Goal: Obtain resource: Download file/media

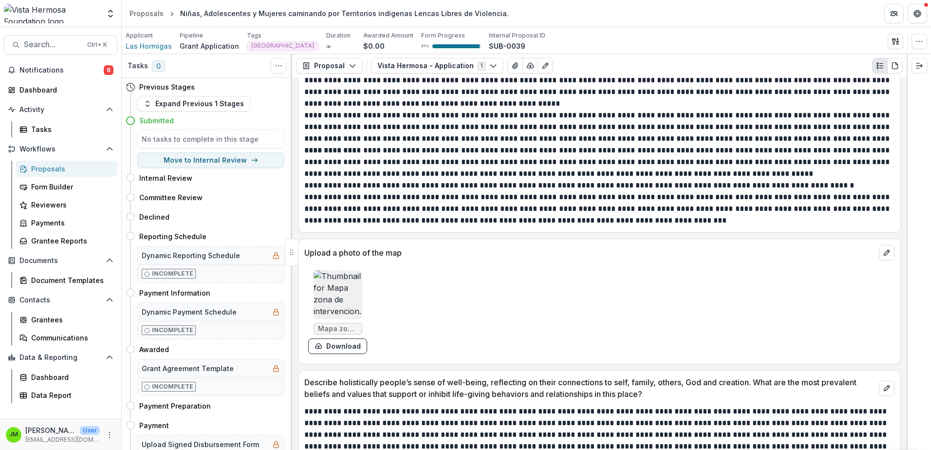
scroll to position [974, 0]
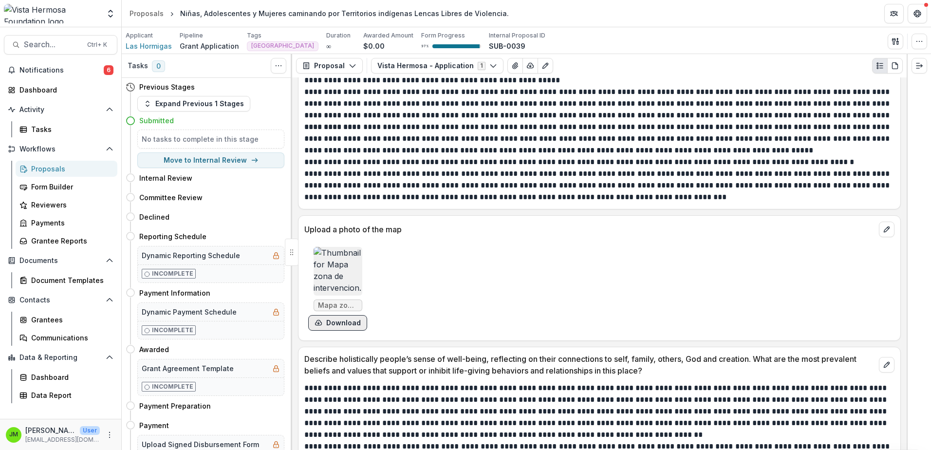
click at [341, 322] on button "Download" at bounding box center [337, 323] width 59 height 16
click at [322, 283] on img at bounding box center [338, 271] width 49 height 49
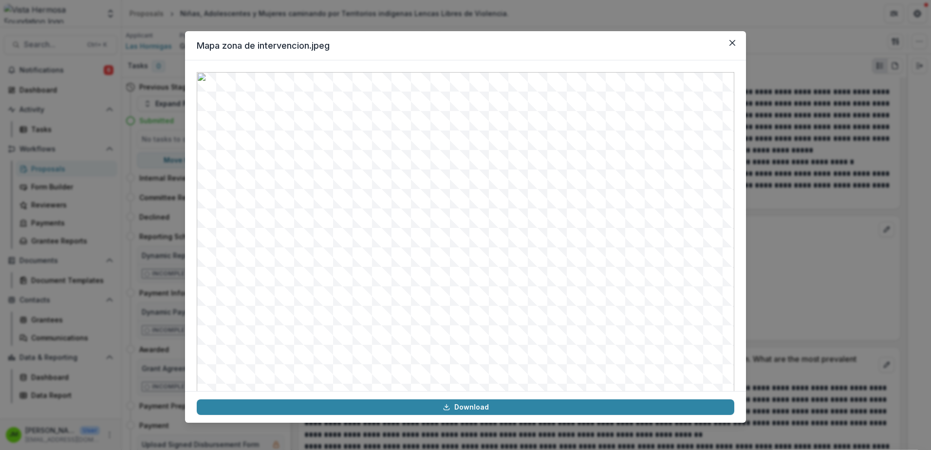
scroll to position [33, 0]
click at [731, 46] on button "Close" at bounding box center [732, 43] width 16 height 16
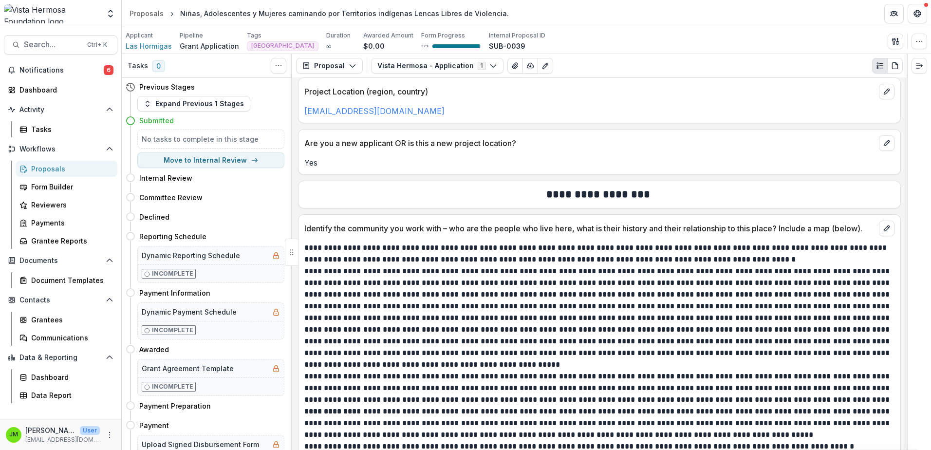
scroll to position [682, 0]
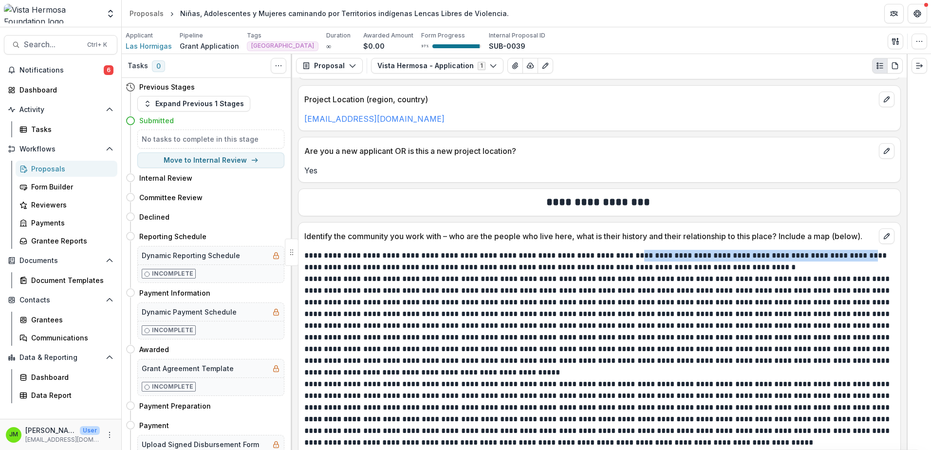
drag, startPoint x: 626, startPoint y: 255, endPoint x: 850, endPoint y: 255, distance: 224.4
click at [850, 255] on p "**********" at bounding box center [597, 261] width 587 height 23
copy p "**********"
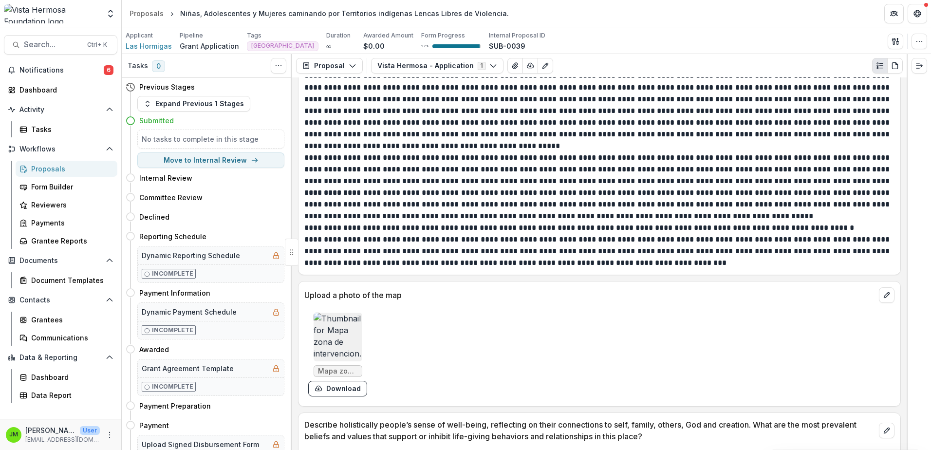
scroll to position [925, 0]
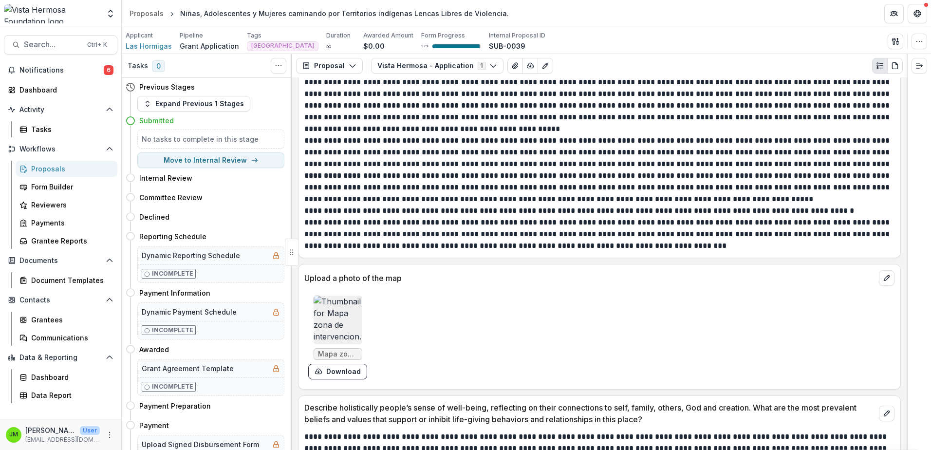
click at [330, 308] on img at bounding box center [338, 320] width 49 height 49
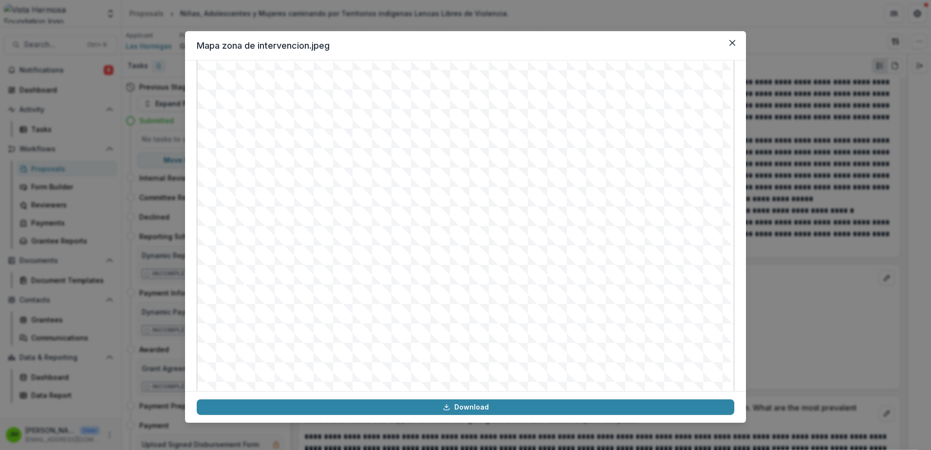
scroll to position [33, 0]
click at [738, 39] on button "Close" at bounding box center [732, 43] width 16 height 16
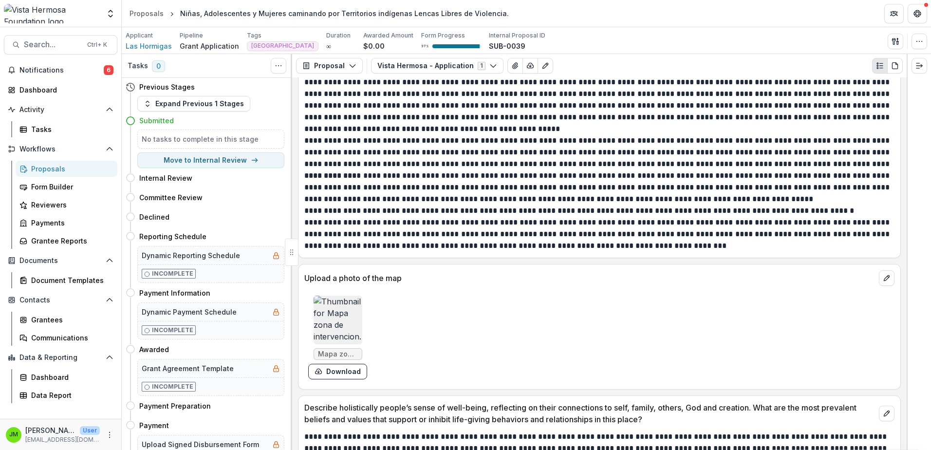
click at [334, 315] on img at bounding box center [338, 320] width 49 height 49
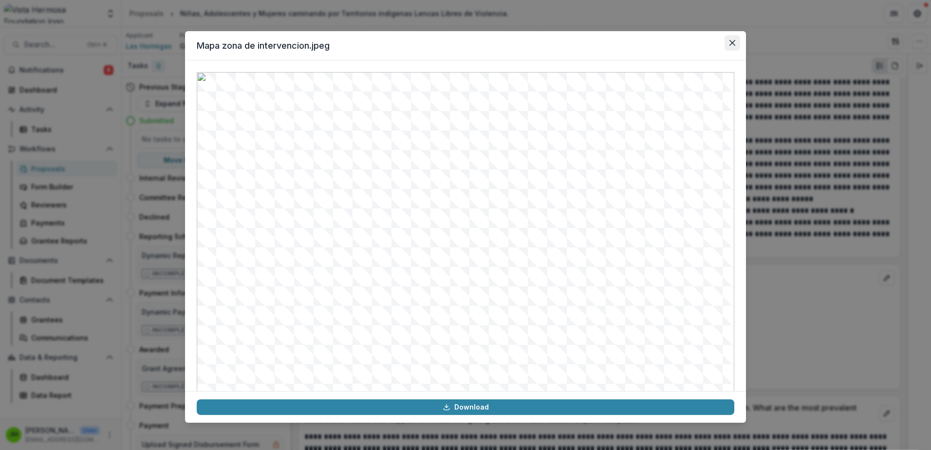
click at [736, 38] on button "Close" at bounding box center [732, 43] width 16 height 16
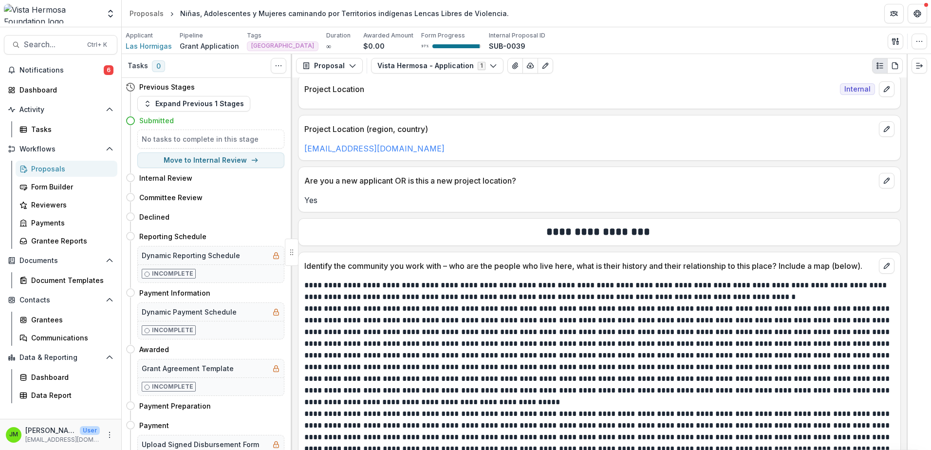
scroll to position [0, 0]
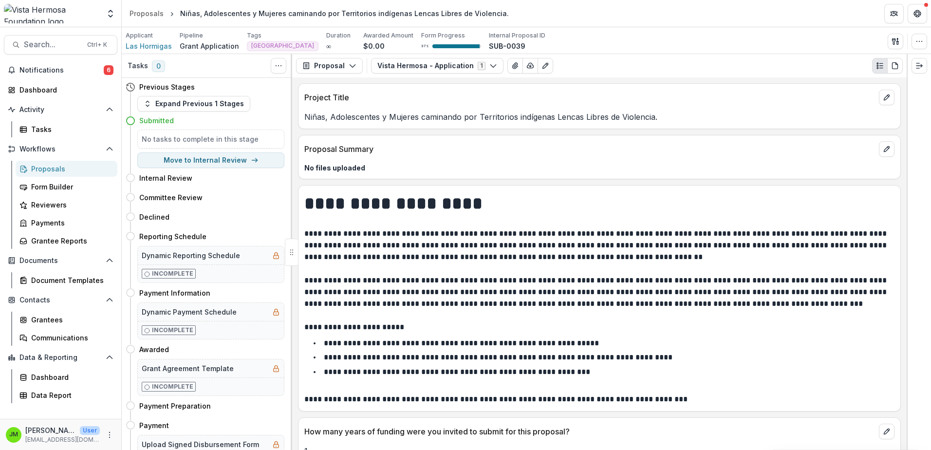
drag, startPoint x: 519, startPoint y: 339, endPoint x: 510, endPoint y: 151, distance: 188.6
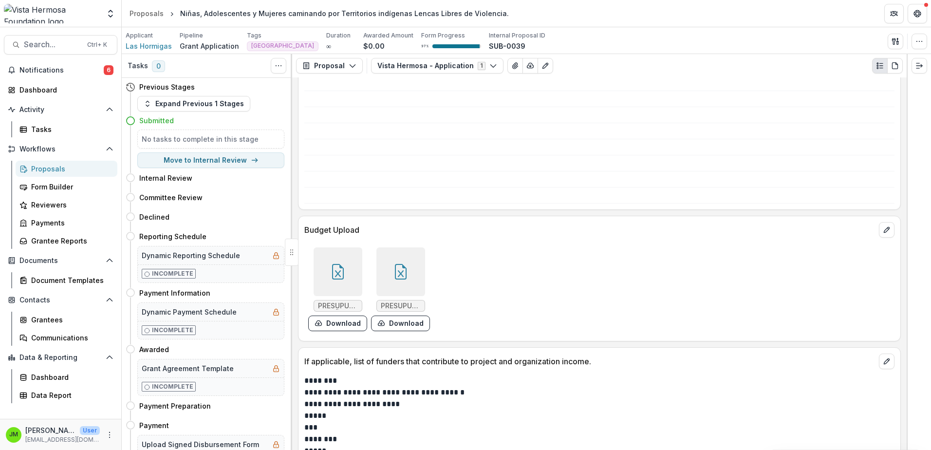
scroll to position [4850, 0]
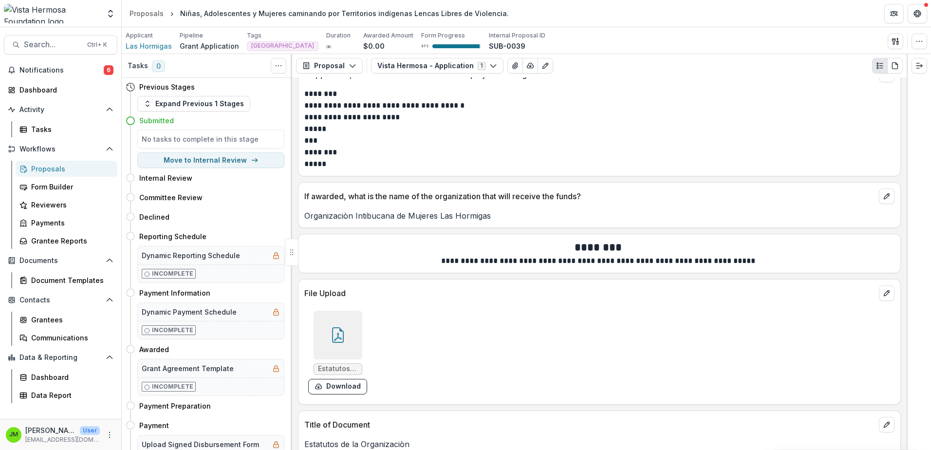
drag, startPoint x: 426, startPoint y: 283, endPoint x: 400, endPoint y: 438, distance: 157.0
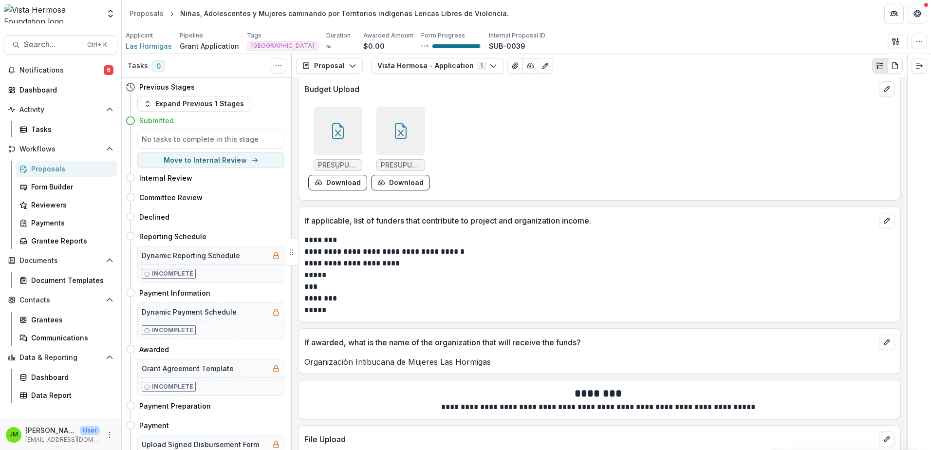
scroll to position [4558, 0]
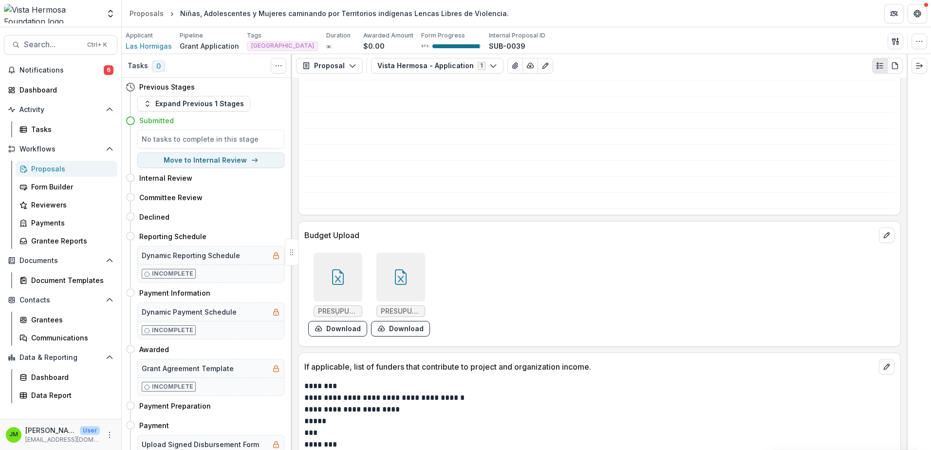
click at [334, 269] on icon at bounding box center [338, 277] width 16 height 16
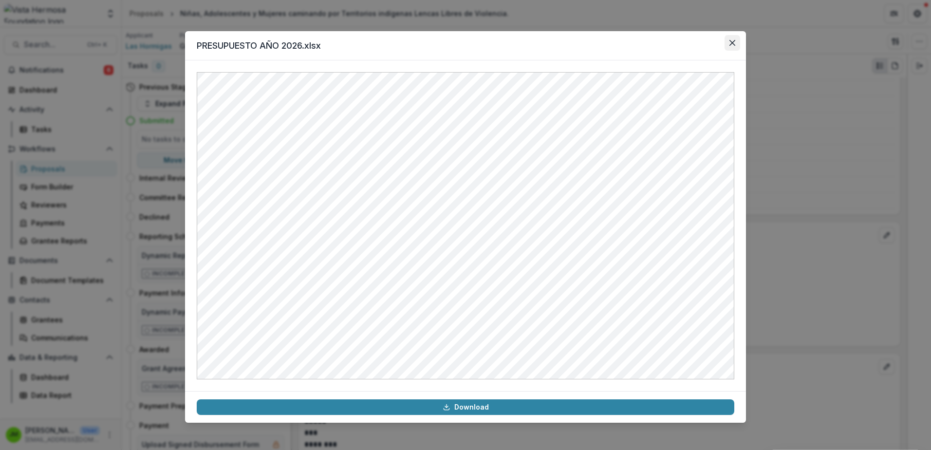
click at [739, 44] on button "Close" at bounding box center [732, 43] width 16 height 16
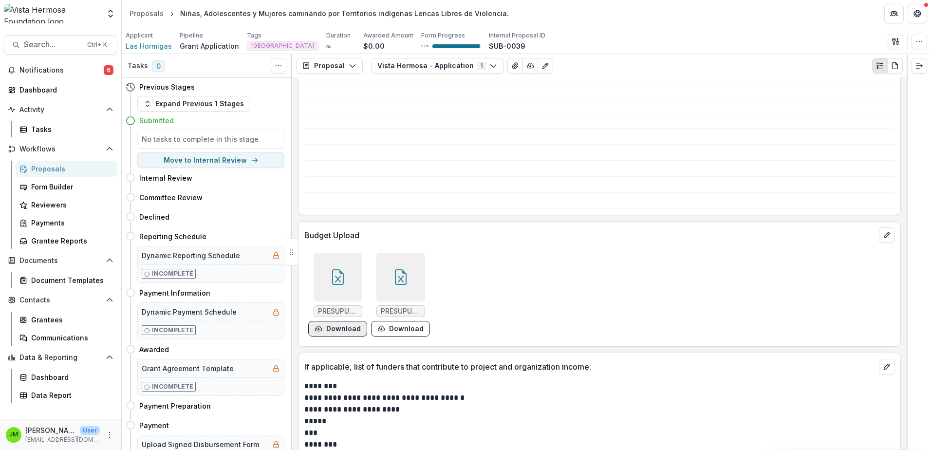
click at [352, 321] on button "Download" at bounding box center [337, 329] width 59 height 16
click at [406, 321] on button "Download" at bounding box center [400, 329] width 59 height 16
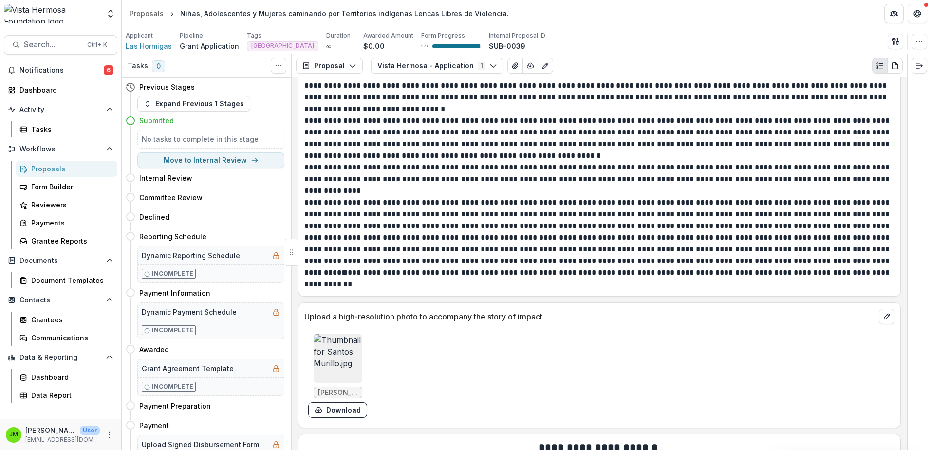
scroll to position [3827, 0]
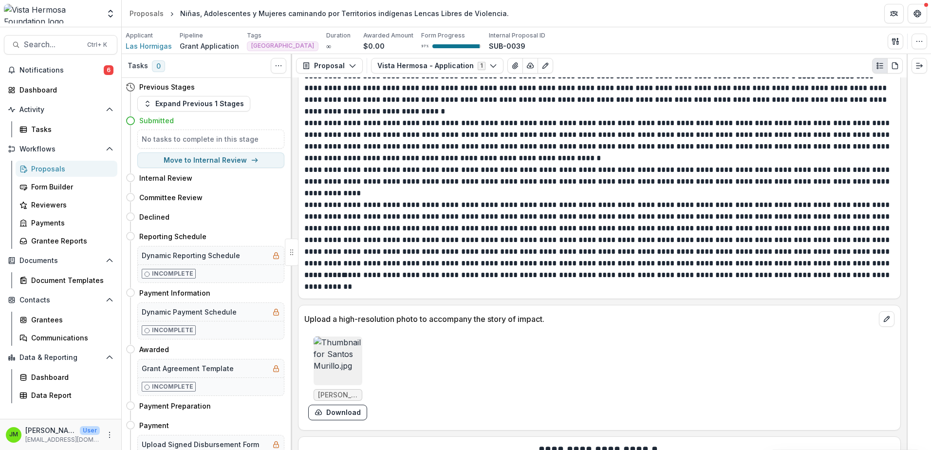
click at [344, 336] on img at bounding box center [338, 360] width 49 height 49
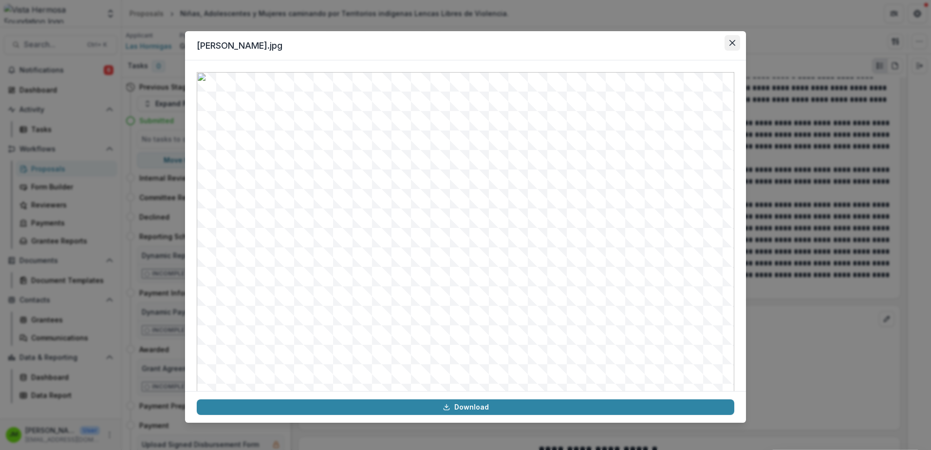
click at [734, 44] on icon "Close" at bounding box center [732, 43] width 6 height 6
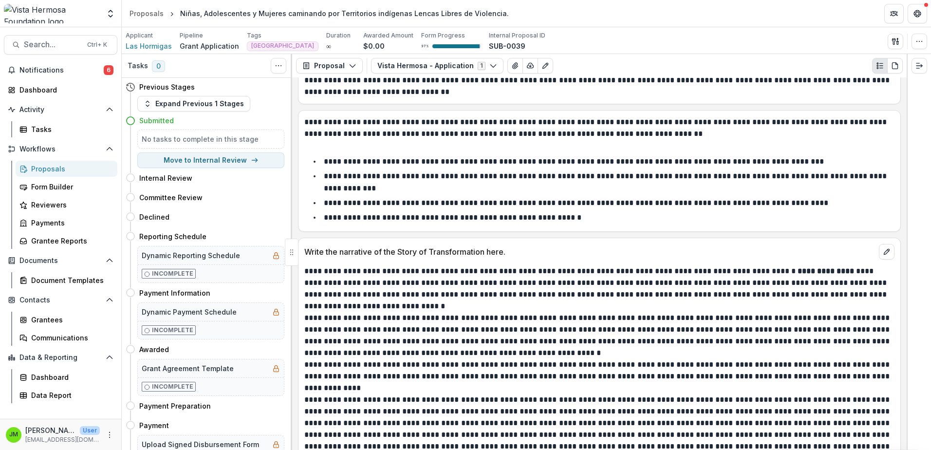
scroll to position [3584, 0]
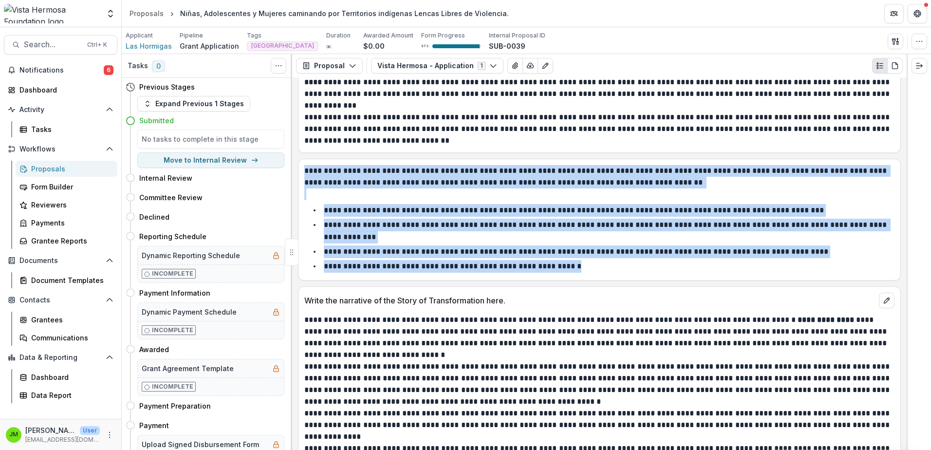
drag, startPoint x: 564, startPoint y: 257, endPoint x: 305, endPoint y: 162, distance: 276.5
click at [305, 165] on div "**********" at bounding box center [599, 219] width 590 height 109
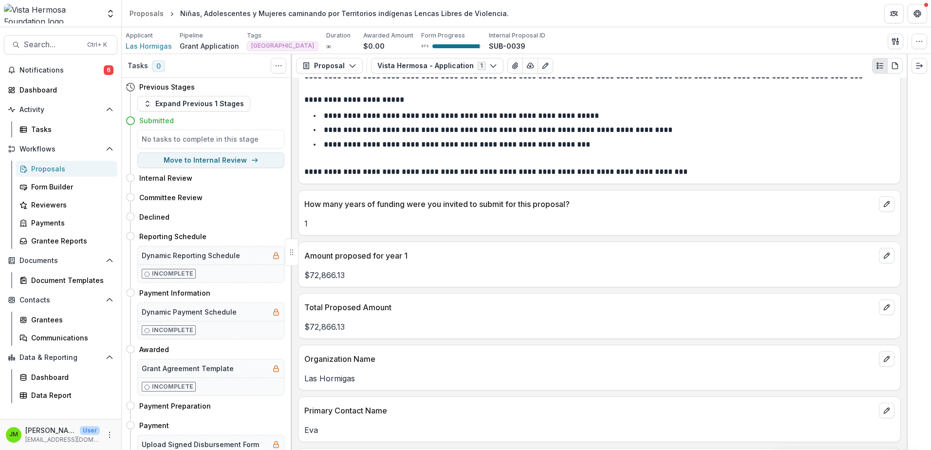
scroll to position [0, 0]
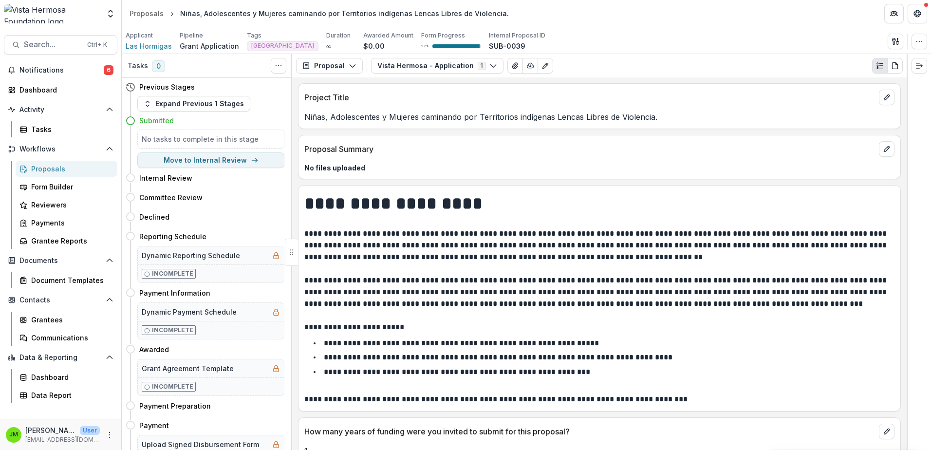
drag, startPoint x: 618, startPoint y: 267, endPoint x: 598, endPoint y: 80, distance: 187.5
drag, startPoint x: 527, startPoint y: 365, endPoint x: 520, endPoint y: 204, distance: 161.3
drag, startPoint x: 552, startPoint y: 315, endPoint x: 550, endPoint y: 186, distance: 128.1
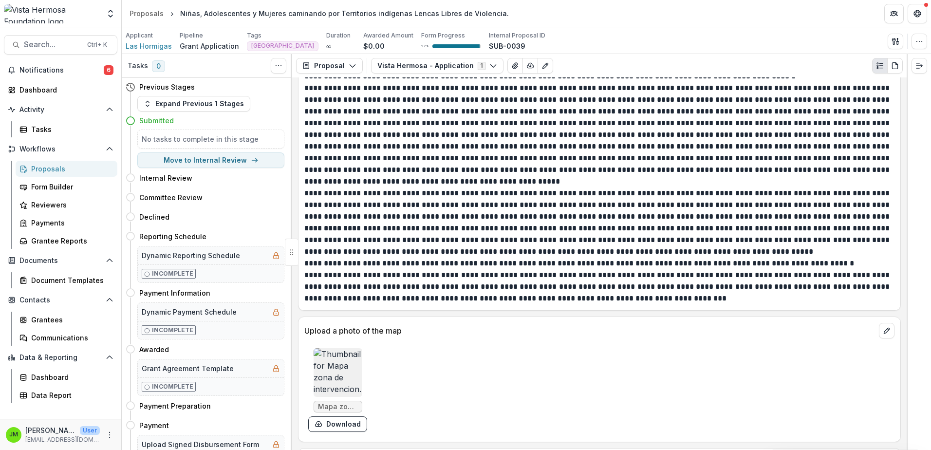
scroll to position [876, 0]
